Goal: Transaction & Acquisition: Purchase product/service

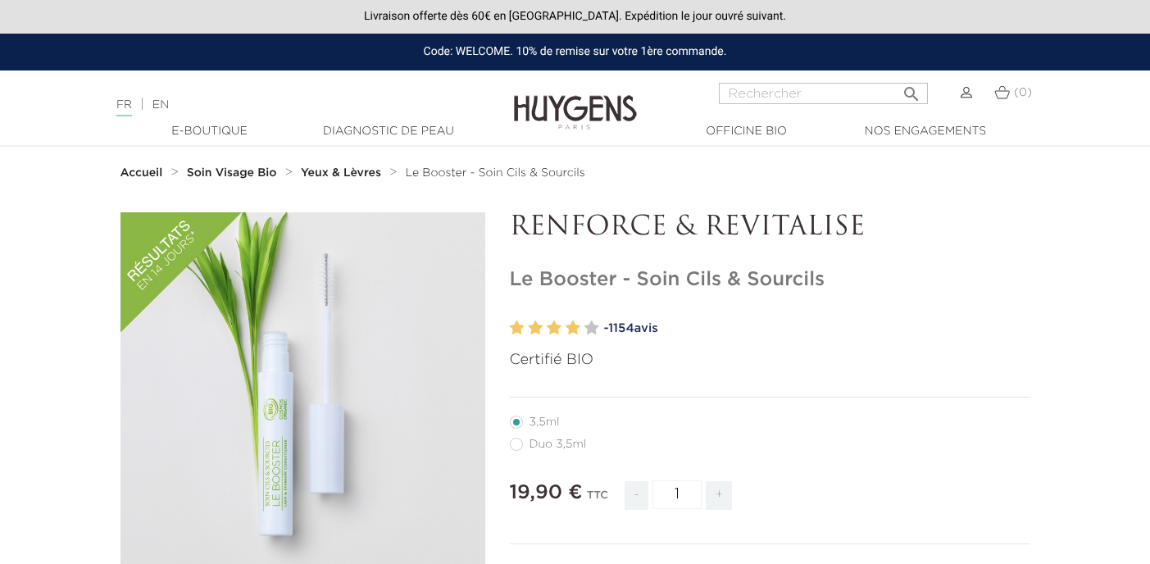
drag, startPoint x: 0, startPoint y: 0, endPoint x: 832, endPoint y: 88, distance: 836.4
click at [832, 88] on input "Rechercher" at bounding box center [823, 93] width 209 height 21
type input "sérum illuminateur"
click at [896, 78] on button " Rechercher" at bounding box center [910, 89] width 29 height 22
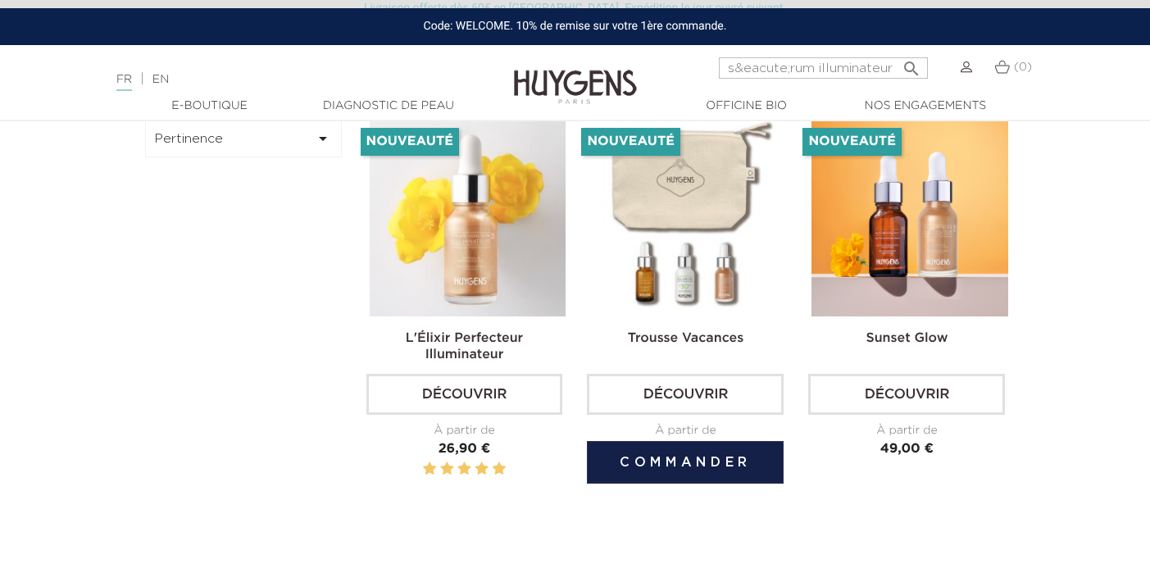
scroll to position [129, 0]
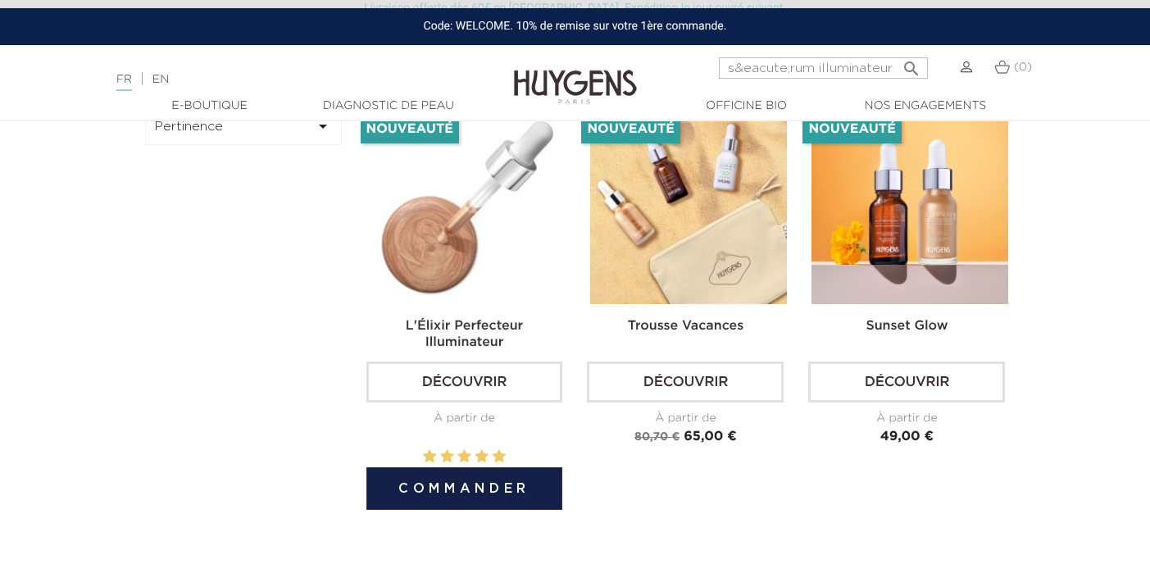
click at [480, 288] on img at bounding box center [468, 205] width 197 height 197
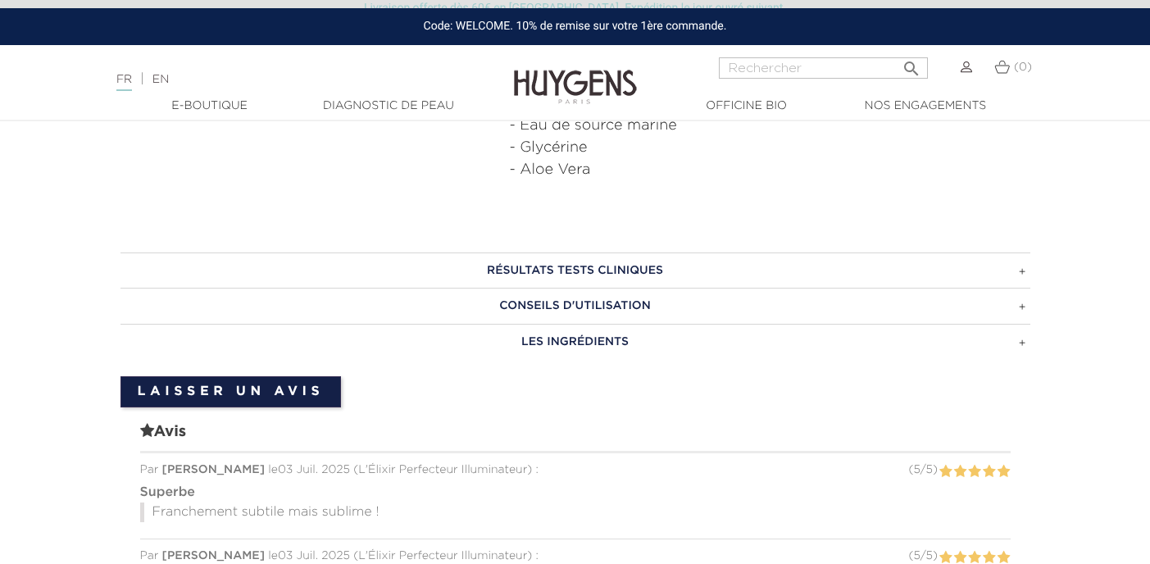
scroll to position [955, 0]
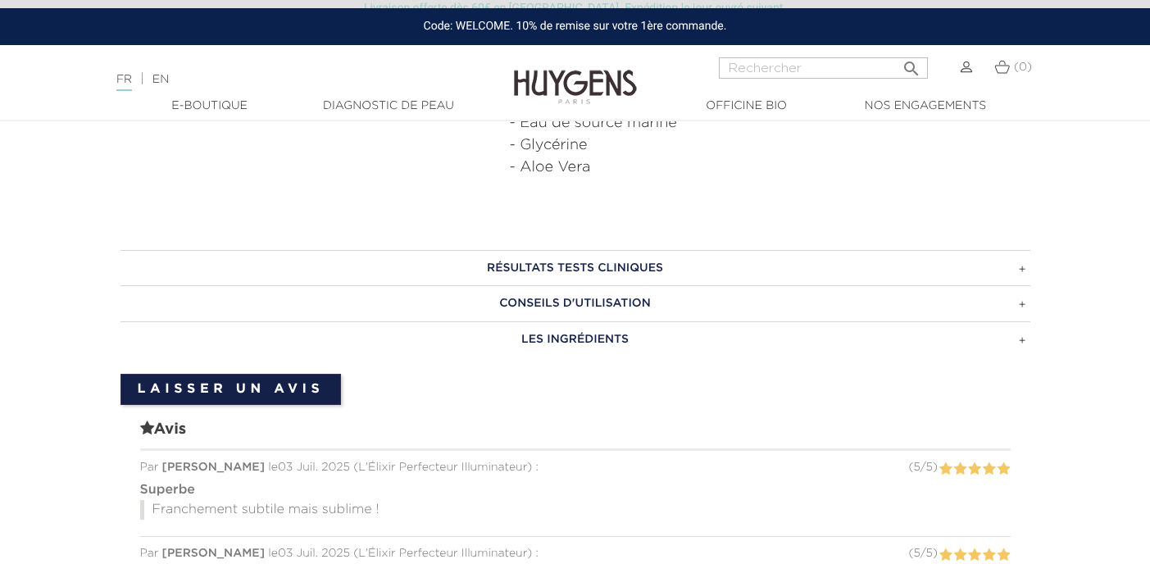
click at [689, 300] on h3 "CONSEILS D'UTILISATION" at bounding box center [574, 303] width 909 height 36
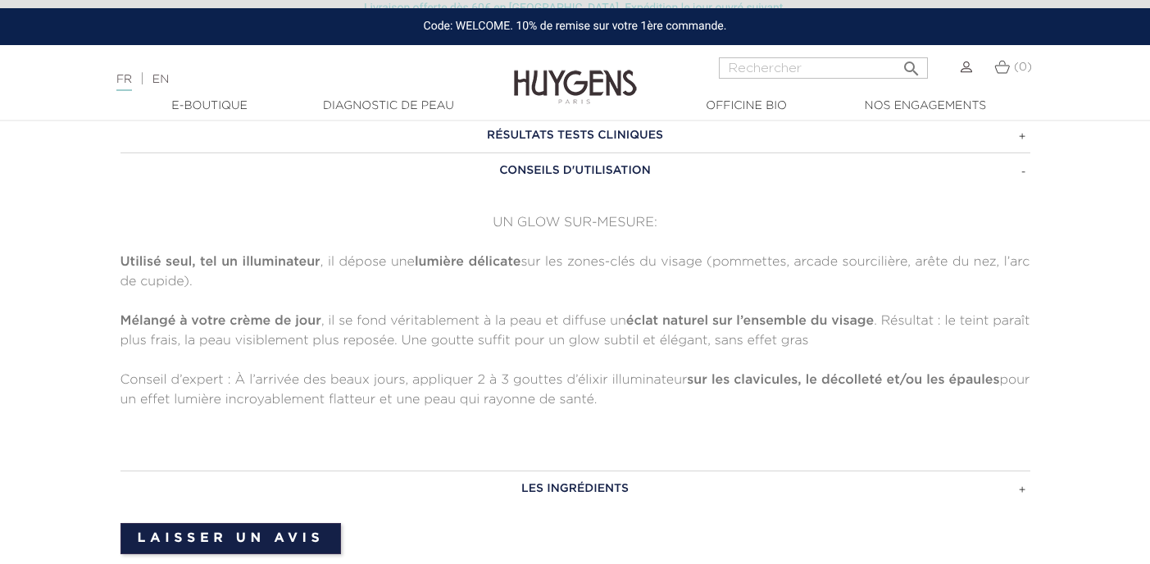
scroll to position [1092, 0]
